Goal: Task Accomplishment & Management: Manage account settings

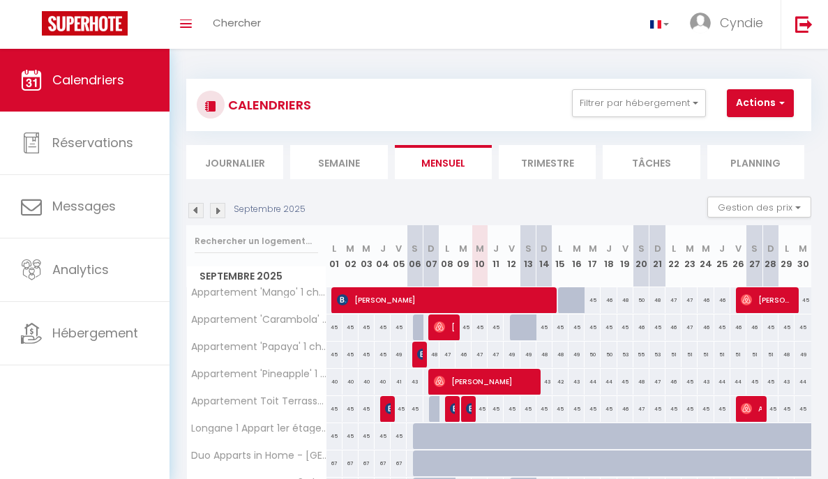
click at [134, 67] on link "Calendriers" at bounding box center [85, 80] width 170 height 63
click at [568, 303] on div at bounding box center [576, 300] width 16 height 27
type input "45"
type input "[DATE] Septembre 2025"
type input "Mer 17 Septembre 2025"
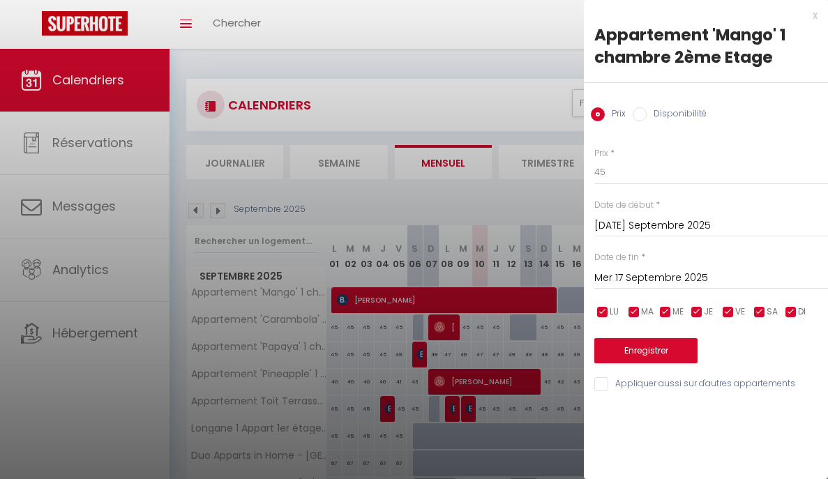
click at [646, 112] on input "Disponibilité" at bounding box center [640, 114] width 14 height 14
radio input "true"
radio input "false"
click at [647, 349] on button "Enregistrer" at bounding box center [645, 352] width 103 height 25
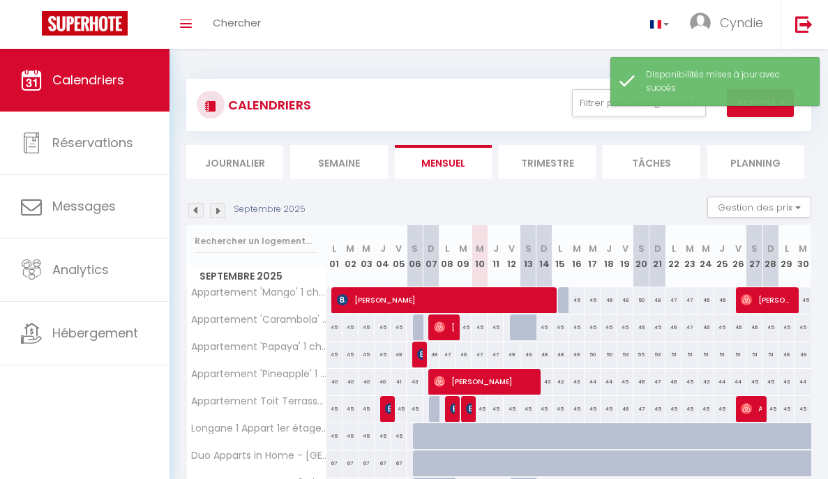
click at [561, 303] on div at bounding box center [566, 300] width 16 height 27
select select "1"
type input "Lun 15 Septembre 2025"
type input "Mar 16 Septembre 2025"
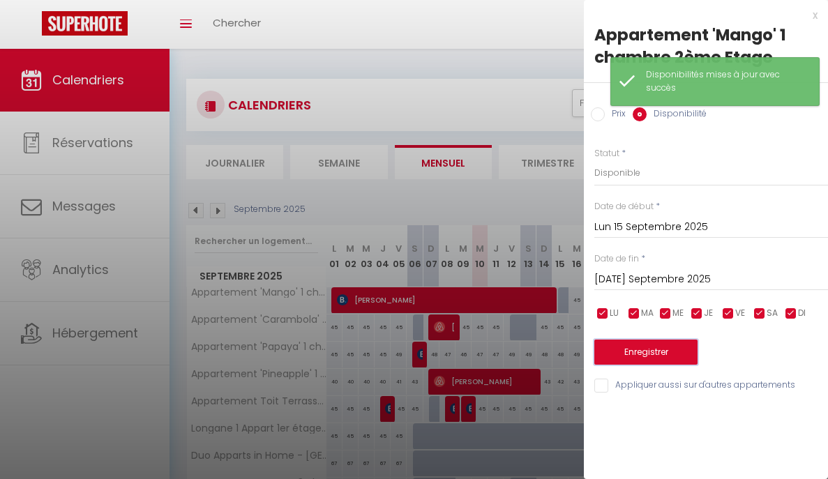
click at [639, 349] on button "Enregistrer" at bounding box center [645, 352] width 103 height 25
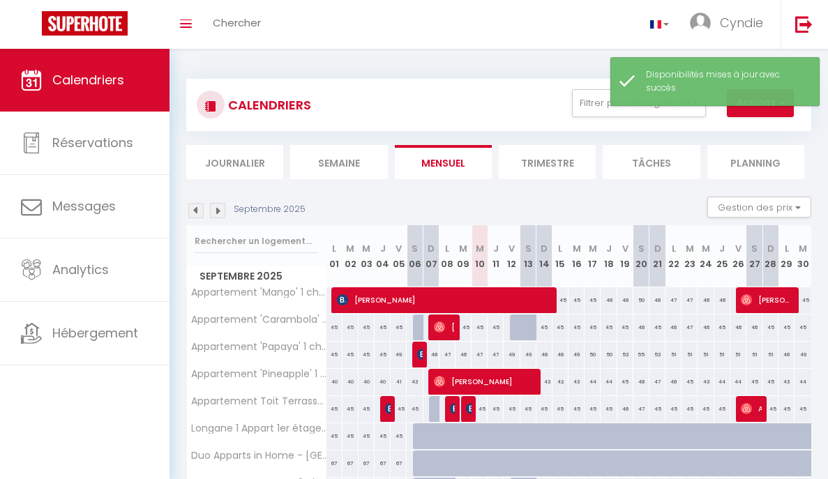
click at [458, 26] on div "Toggle menubar Chercher BUTTON Cyndie Paramètres" at bounding box center [459, 24] width 716 height 49
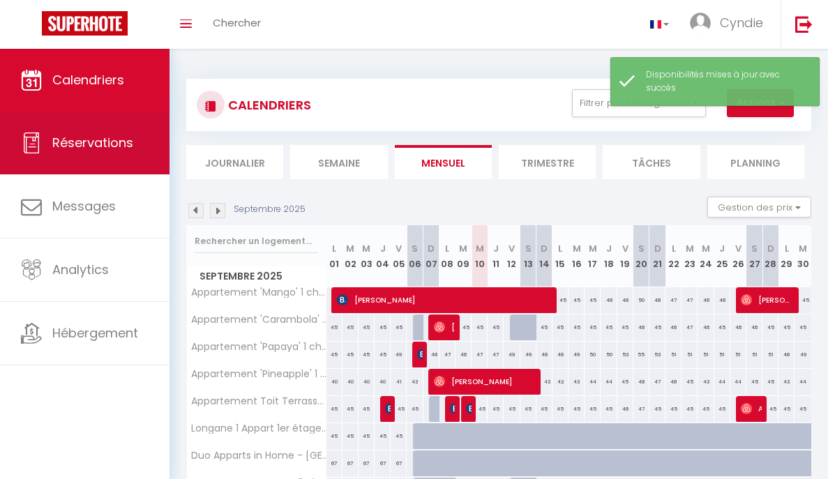
click at [119, 145] on span "Réservations" at bounding box center [92, 142] width 81 height 17
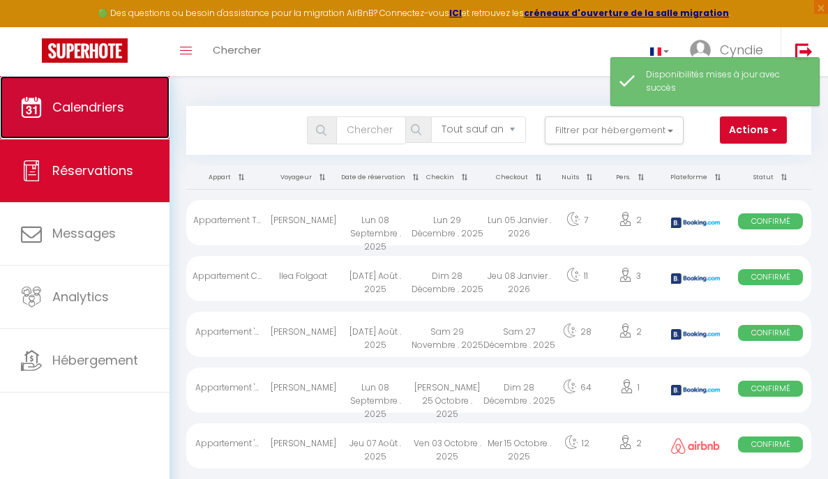
click at [93, 95] on link "Calendriers" at bounding box center [85, 107] width 170 height 63
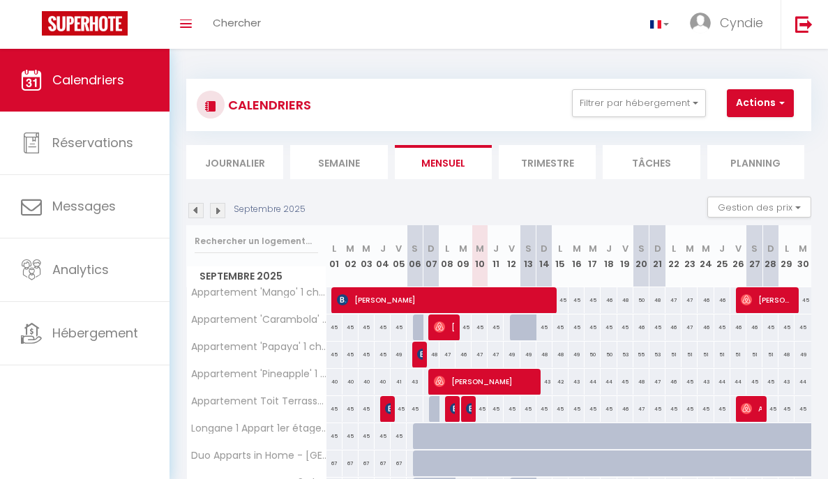
click at [101, 86] on span "Calendriers" at bounding box center [88, 79] width 72 height 17
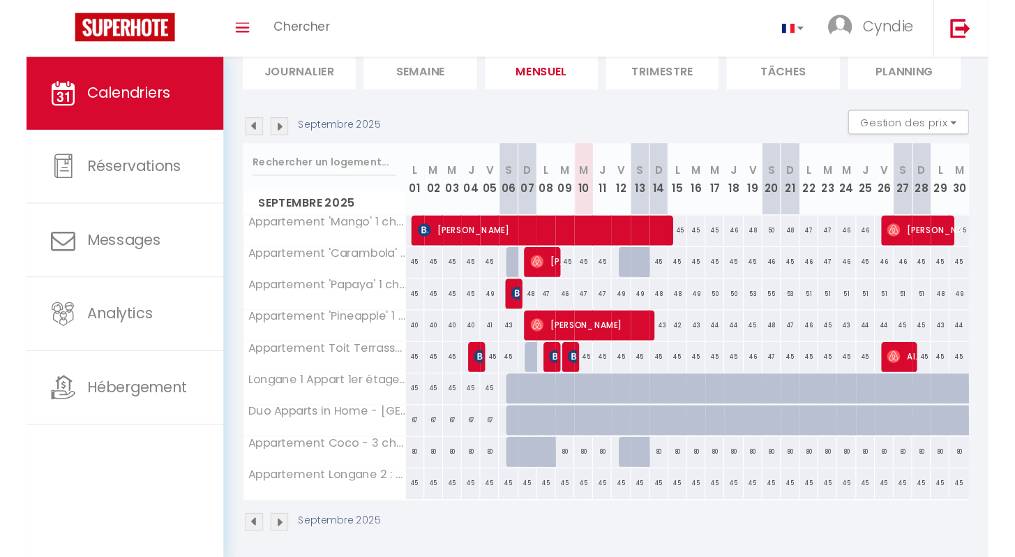
scroll to position [49, 0]
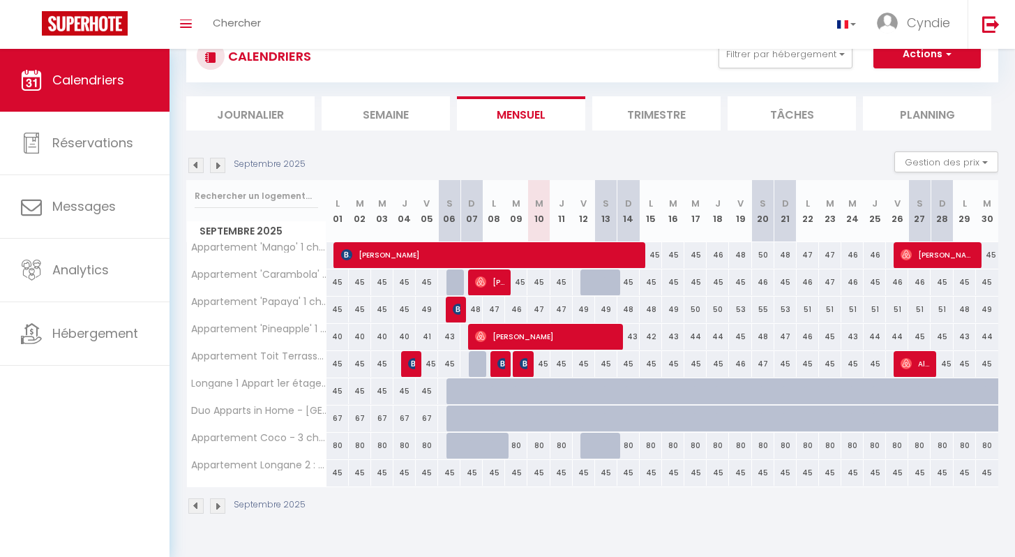
click at [222, 168] on img at bounding box center [217, 165] width 15 height 15
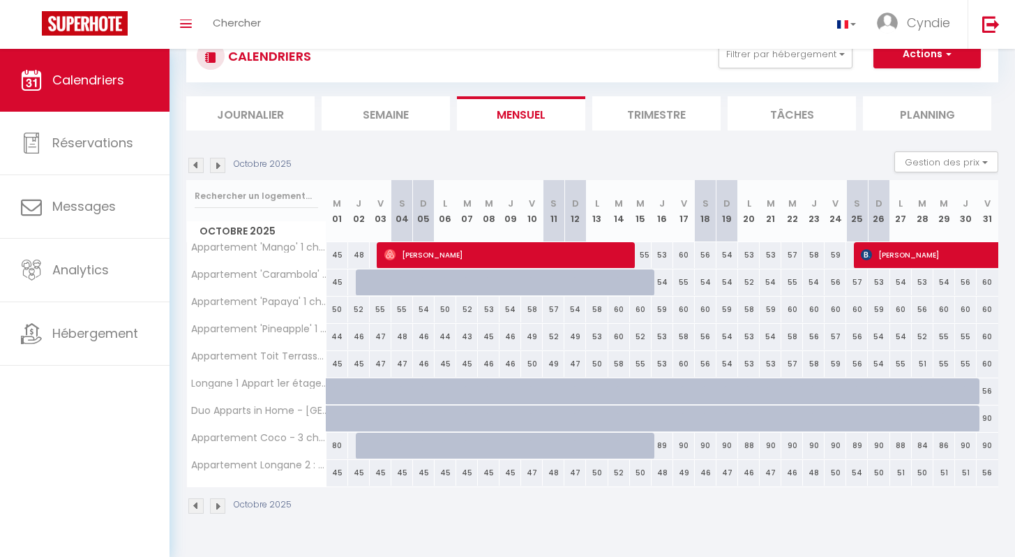
click at [202, 166] on img at bounding box center [195, 165] width 15 height 15
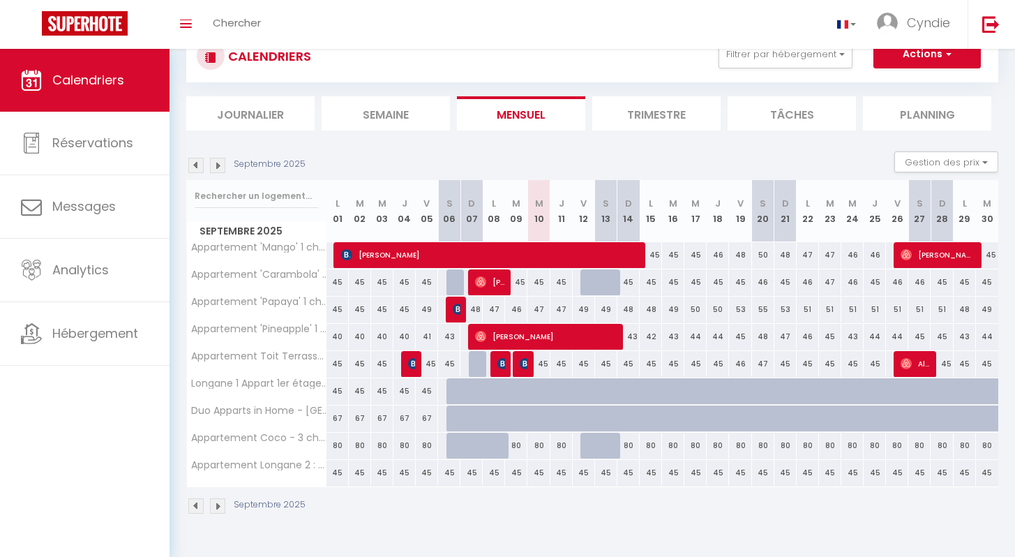
click at [218, 163] on img at bounding box center [217, 165] width 15 height 15
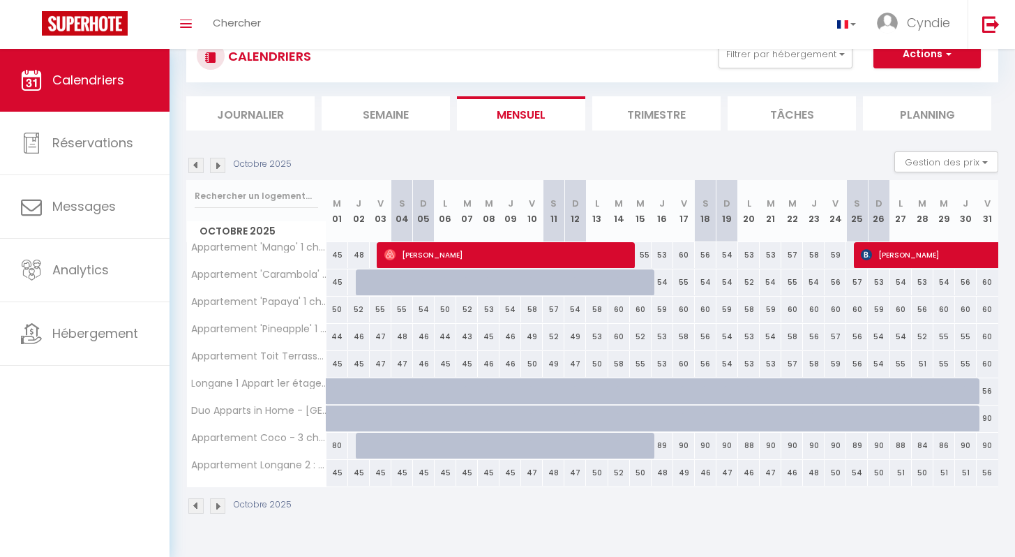
click at [218, 163] on img at bounding box center [217, 165] width 15 height 15
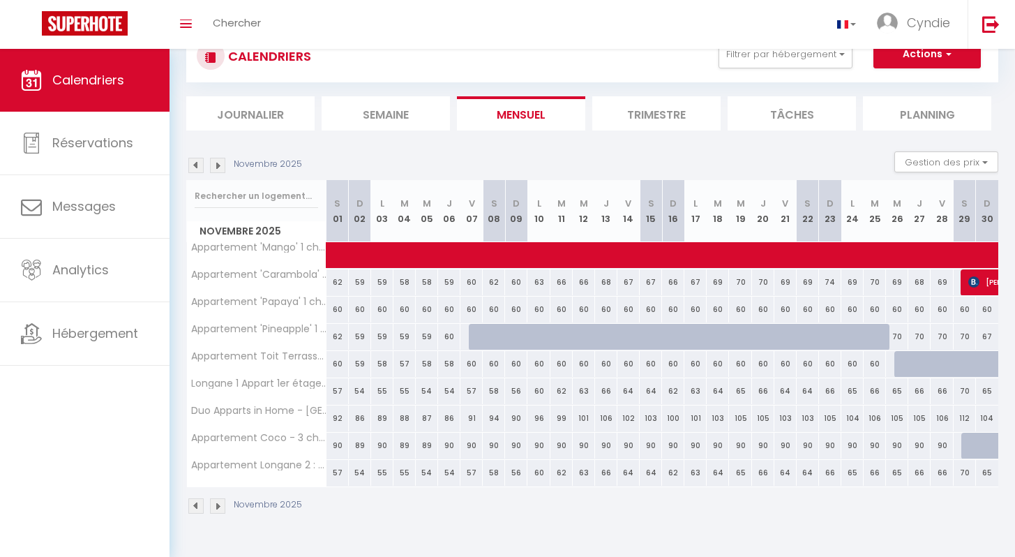
click at [199, 166] on img at bounding box center [195, 165] width 15 height 15
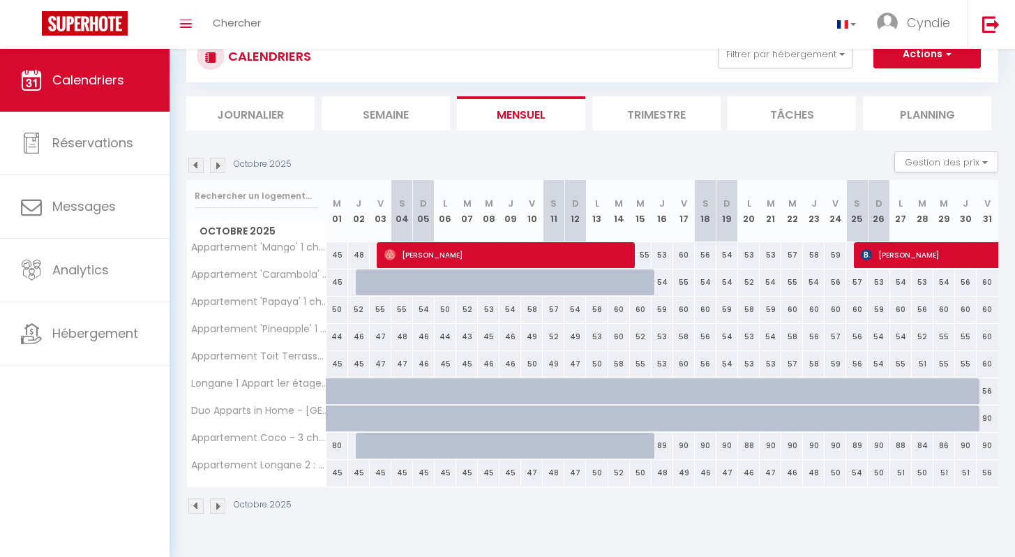
click at [199, 166] on img at bounding box center [195, 165] width 15 height 15
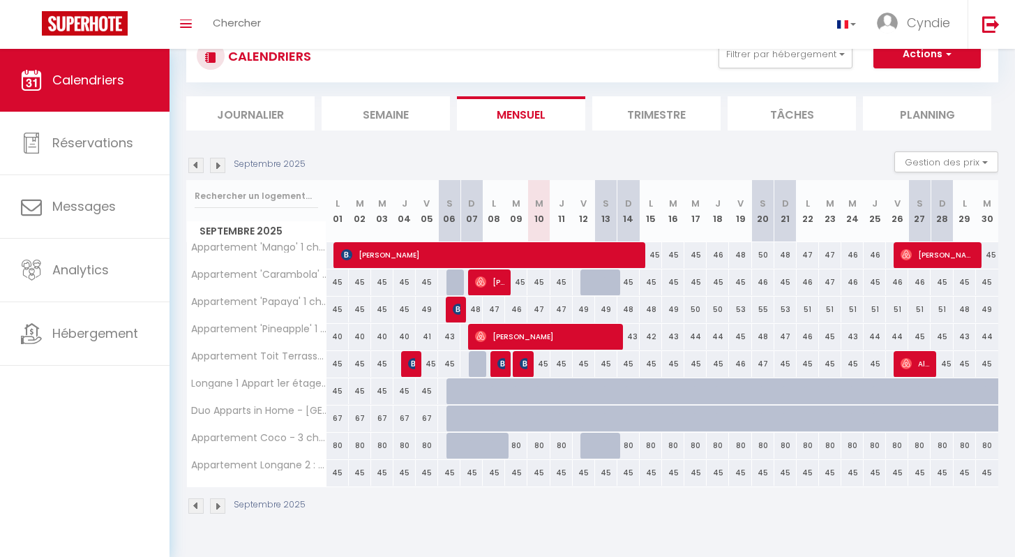
click at [218, 165] on img at bounding box center [217, 165] width 15 height 15
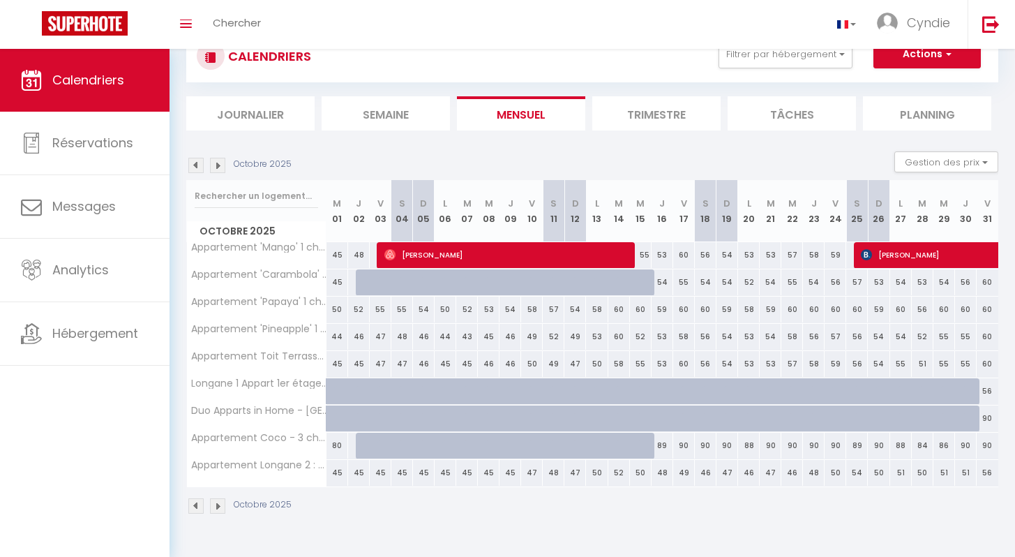
click at [220, 164] on img at bounding box center [217, 165] width 15 height 15
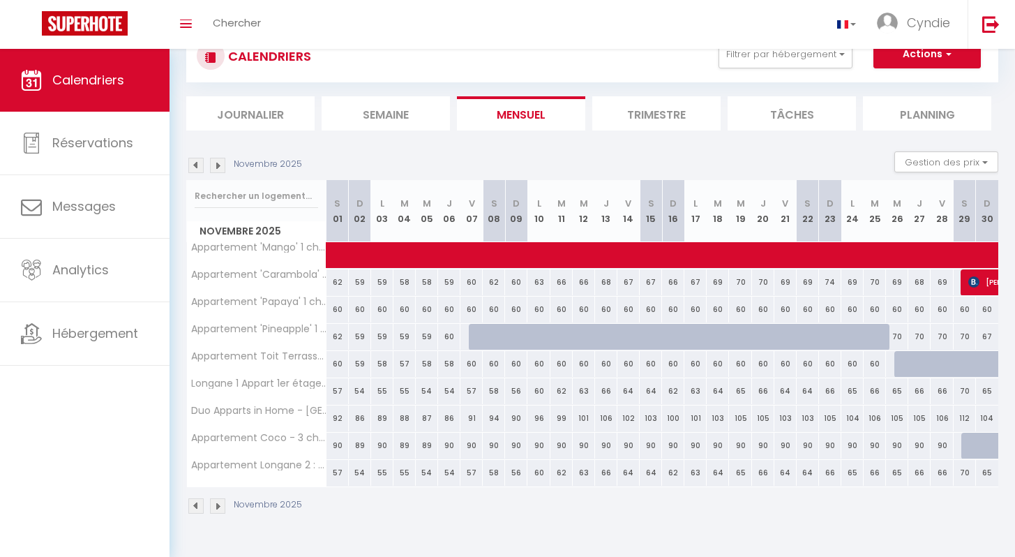
click at [199, 167] on img at bounding box center [195, 165] width 15 height 15
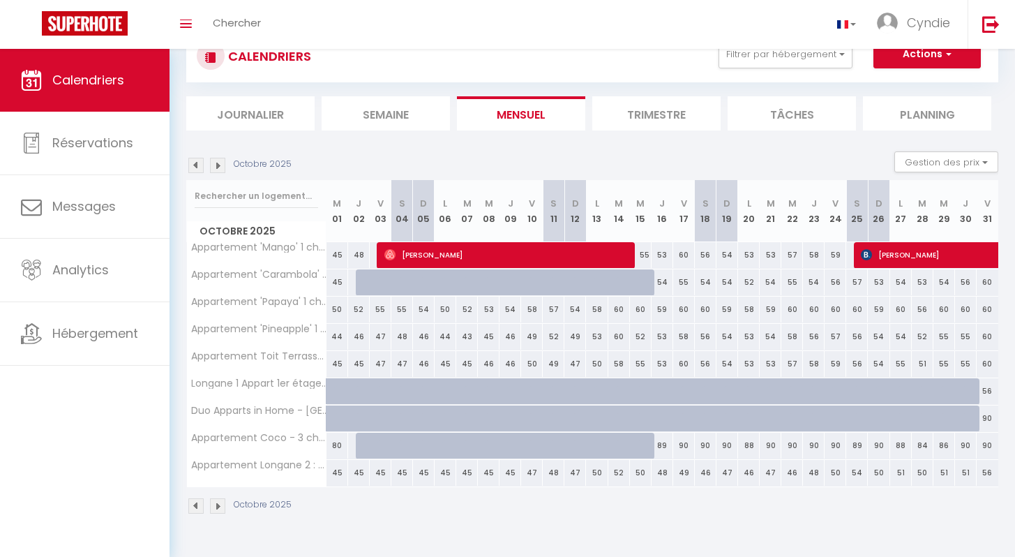
click at [199, 167] on img at bounding box center [195, 165] width 15 height 15
